Goal: Transaction & Acquisition: Purchase product/service

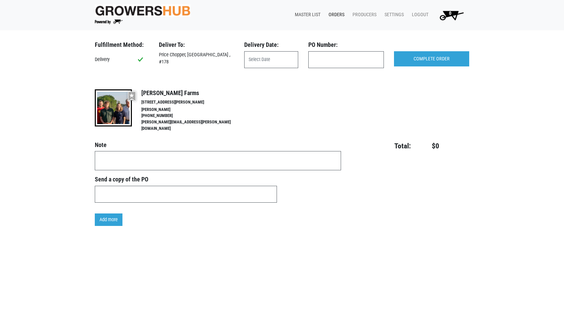
click at [309, 13] on link "Master List" at bounding box center [306, 14] width 34 height 13
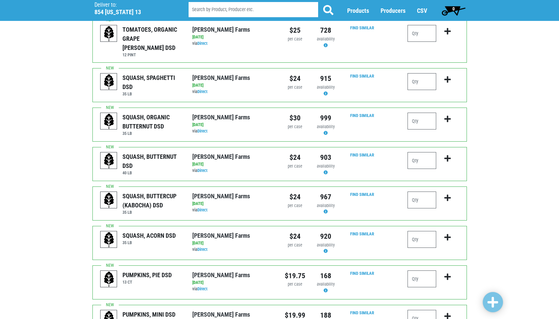
scroll to position [270, 0]
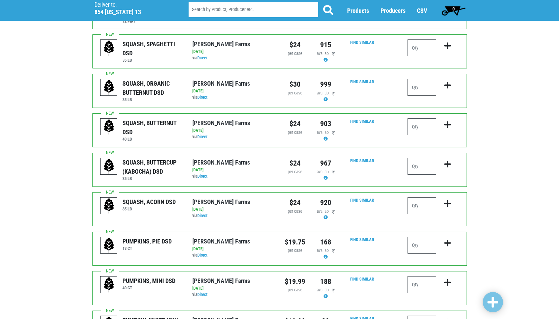
click at [411, 79] on input "number" at bounding box center [421, 87] width 29 height 17
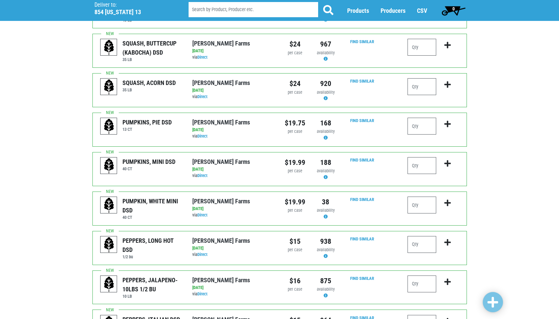
scroll to position [405, 0]
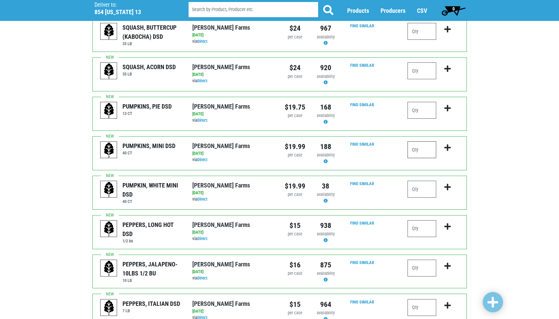
click at [416, 141] on input "number" at bounding box center [421, 149] width 29 height 17
type input "1"
click at [414, 181] on input "number" at bounding box center [421, 189] width 29 height 17
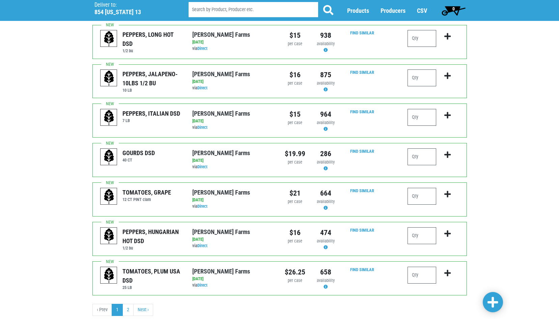
scroll to position [596, 0]
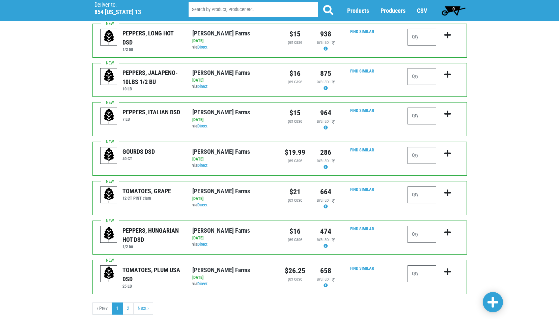
type input "1"
click at [413, 147] on input "number" at bounding box center [421, 155] width 29 height 17
type input "1"
type input "2"
click at [488, 302] on span at bounding box center [492, 302] width 11 height 12
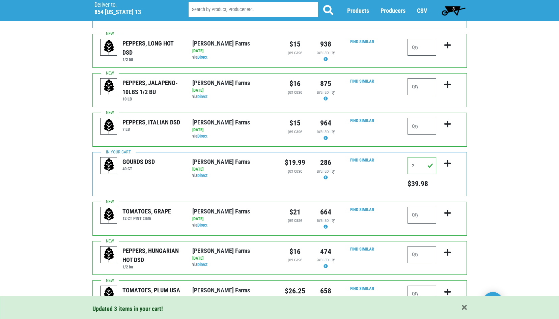
scroll to position [626, 0]
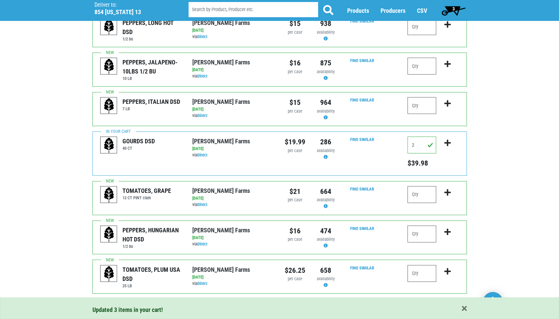
click at [130, 302] on link "2" at bounding box center [127, 308] width 11 height 12
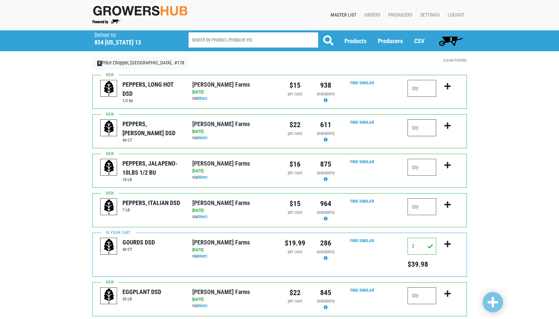
click at [418, 128] on input "number" at bounding box center [421, 127] width 29 height 17
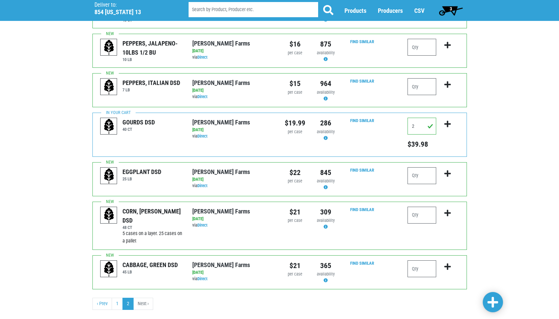
scroll to position [133, 0]
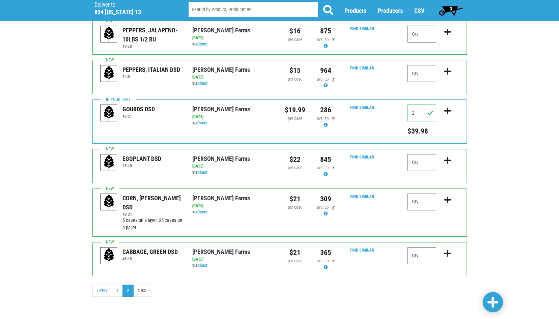
type input "1"
click at [413, 202] on input "number" at bounding box center [421, 202] width 29 height 17
type input "2"
click at [415, 256] on input "number" at bounding box center [421, 255] width 29 height 17
type input "2"
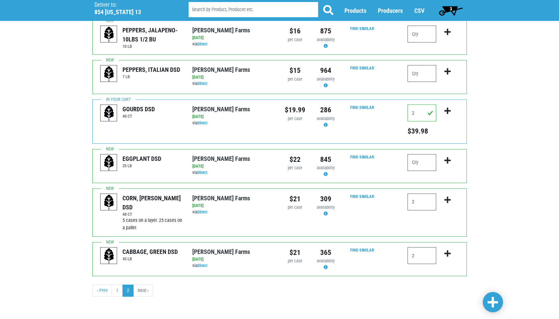
click at [492, 301] on span at bounding box center [492, 302] width 11 height 12
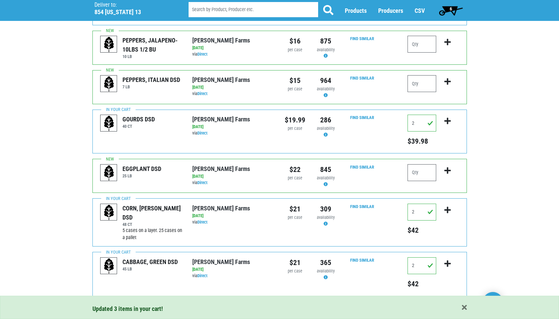
click at [451, 8] on span "6" at bounding box center [450, 8] width 2 height 5
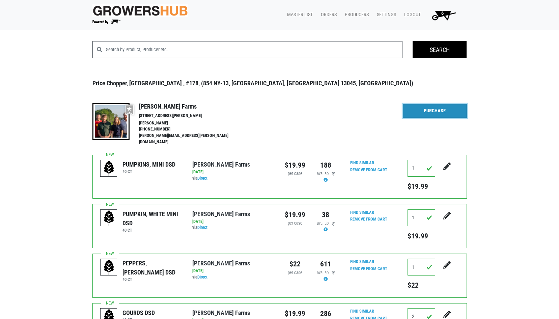
click at [424, 112] on link "Purchase" at bounding box center [435, 111] width 64 height 14
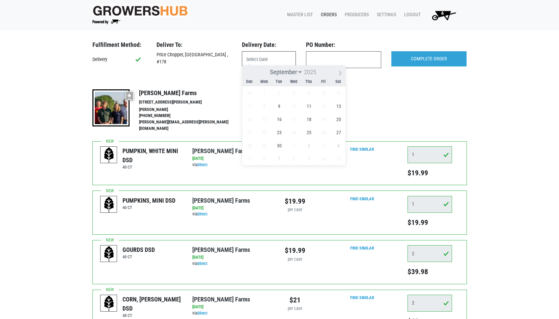
click at [274, 58] on input "text" at bounding box center [269, 59] width 54 height 17
click at [280, 106] on span "9" at bounding box center [278, 105] width 13 height 13
type input "[DATE]"
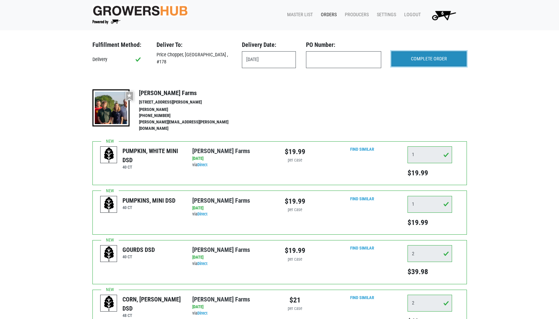
click at [430, 63] on input "COMPLETE ORDER" at bounding box center [428, 59] width 75 height 16
